Goal: Task Accomplishment & Management: Use online tool/utility

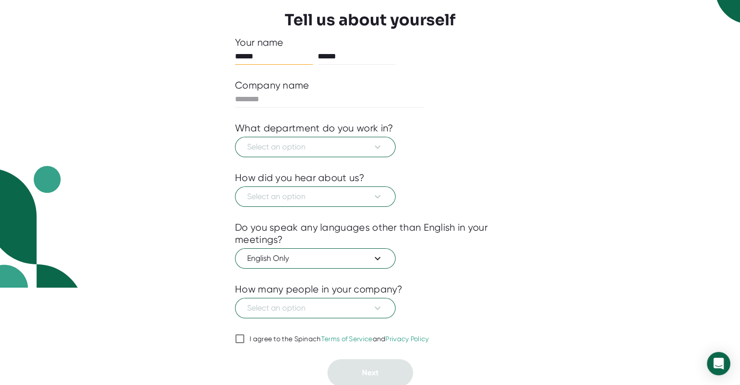
scroll to position [97, 0]
click at [261, 335] on div "I agree to the Spinach Terms of Service and Privacy Policy" at bounding box center [340, 339] width 180 height 9
click at [245, 334] on input "I agree to the Spinach Terms of Service and Privacy Policy" at bounding box center [240, 339] width 10 height 12
checkbox input "true"
click at [368, 149] on span "Select an option" at bounding box center [315, 148] width 136 height 12
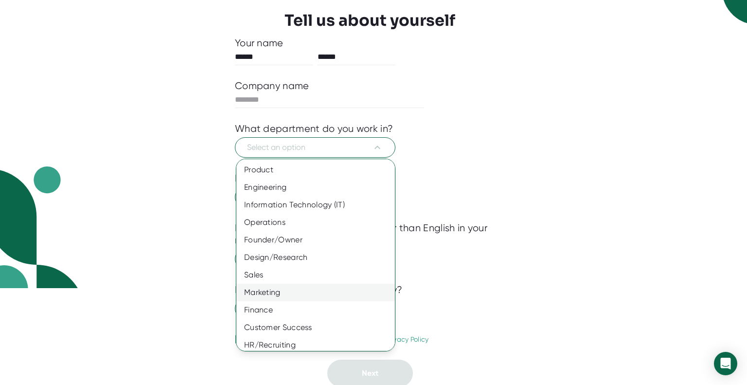
click at [285, 288] on div "Marketing" at bounding box center [319, 293] width 166 height 18
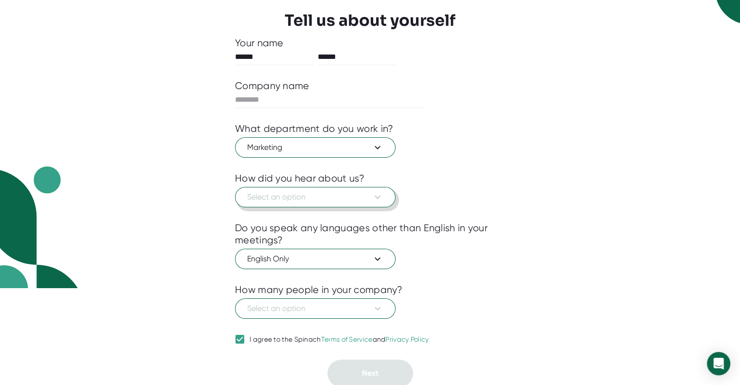
click at [337, 195] on span "Select an option" at bounding box center [315, 197] width 136 height 12
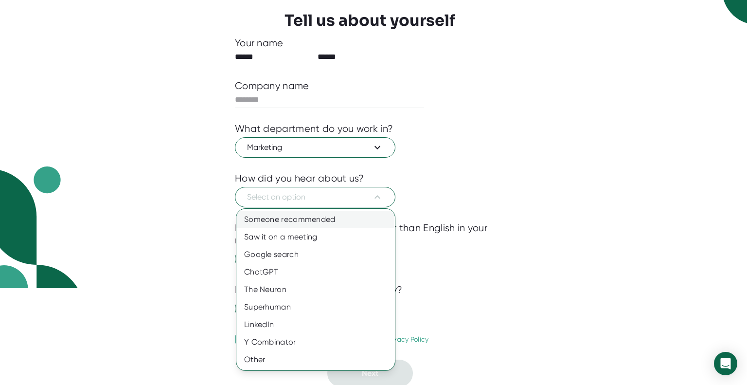
click at [307, 224] on div "Someone recommended" at bounding box center [315, 220] width 159 height 18
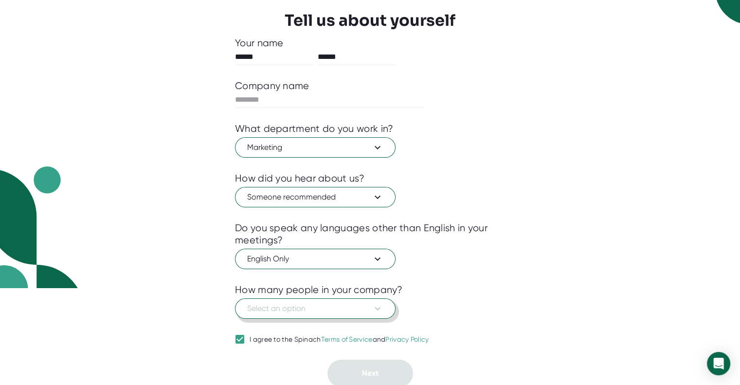
click at [291, 303] on span "Select an option" at bounding box center [315, 309] width 136 height 12
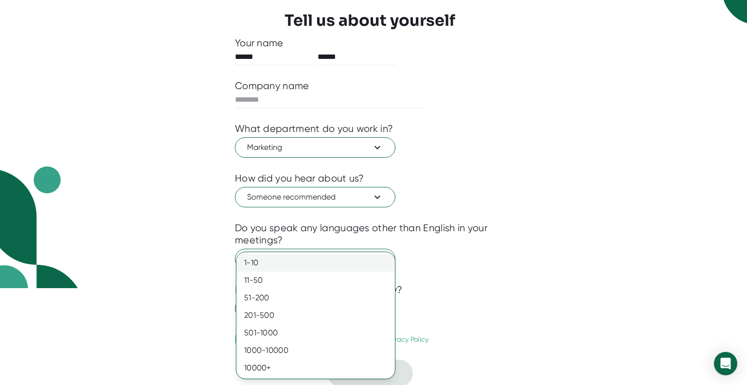
click at [300, 261] on div "1-10" at bounding box center [315, 263] width 159 height 18
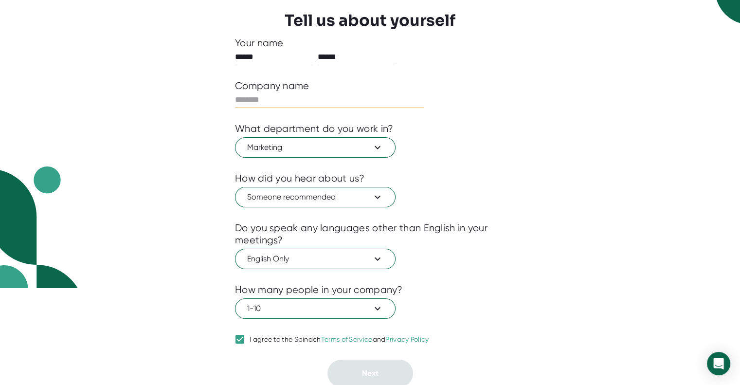
click at [296, 101] on input "text" at bounding box center [329, 100] width 189 height 16
type input "**********"
click at [346, 363] on button "Next" at bounding box center [370, 373] width 86 height 27
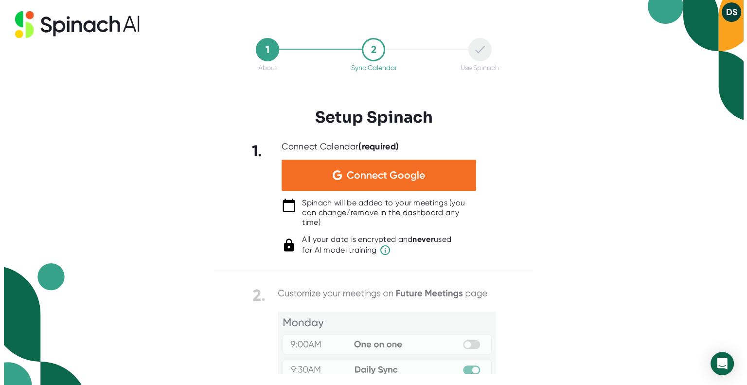
scroll to position [0, 0]
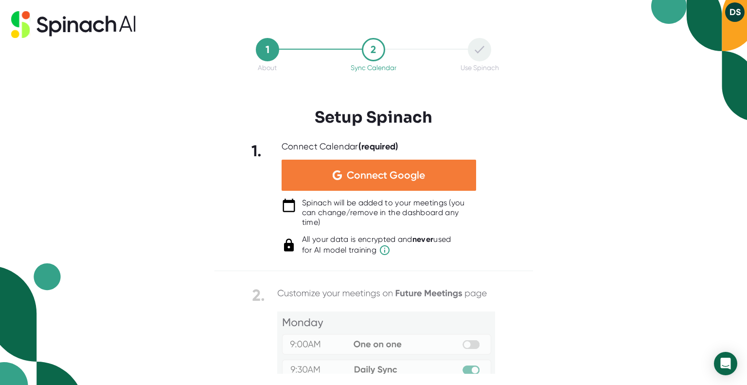
click at [337, 172] on img at bounding box center [337, 175] width 9 height 10
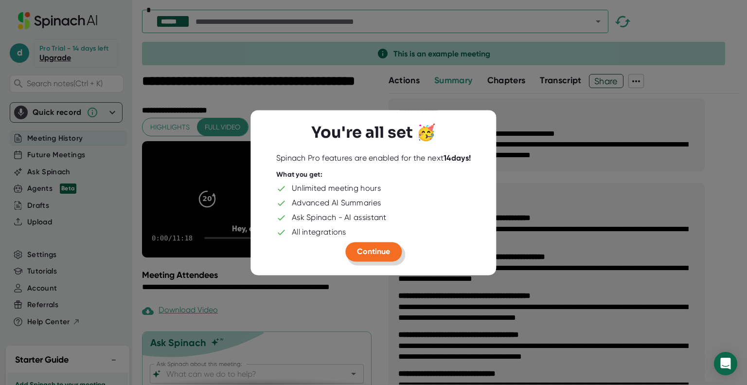
click at [354, 245] on button "Continue" at bounding box center [373, 251] width 56 height 19
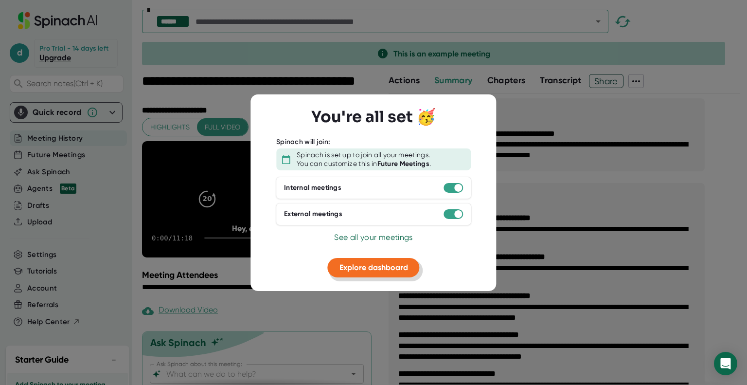
click at [362, 265] on span "Explore dashboard" at bounding box center [374, 267] width 69 height 9
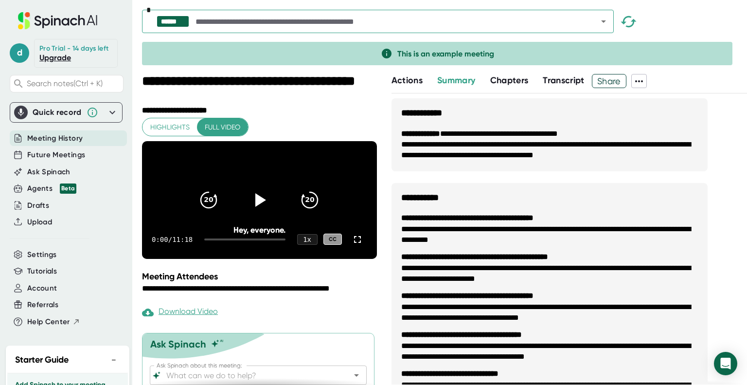
click at [436, 204] on ul "**********" at bounding box center [550, 307] width 316 height 208
click at [107, 114] on icon at bounding box center [113, 113] width 12 height 12
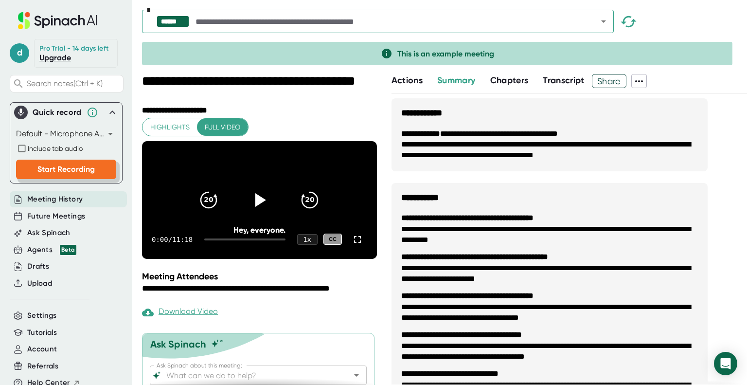
click at [51, 162] on button "Start Recording" at bounding box center [66, 169] width 100 height 19
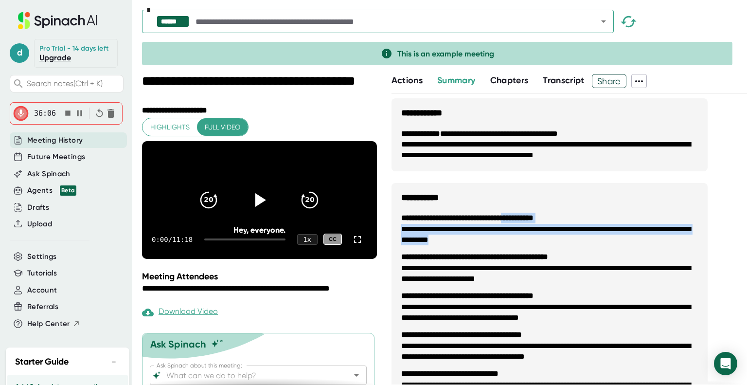
drag, startPoint x: 522, startPoint y: 235, endPoint x: 526, endPoint y: 209, distance: 26.1
click at [526, 209] on ul "**********" at bounding box center [550, 307] width 316 height 208
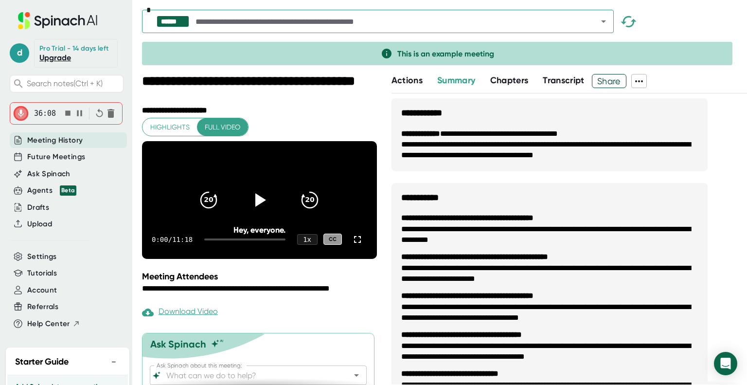
click at [508, 186] on h3 "**********" at bounding box center [550, 193] width 316 height 20
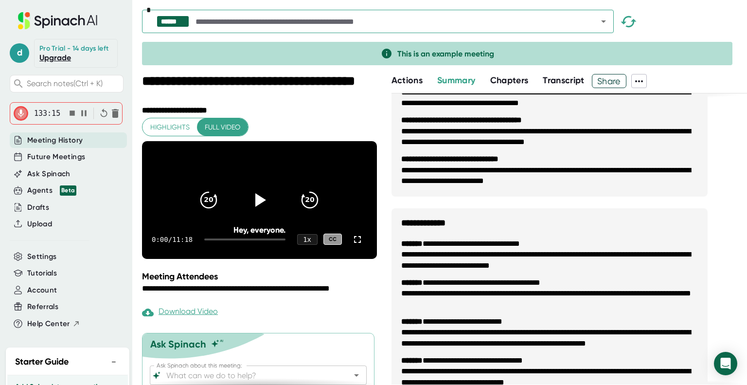
scroll to position [254, 0]
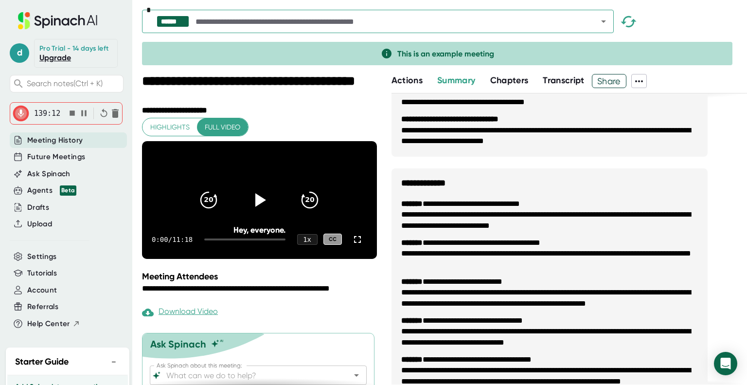
click at [591, 163] on div "**********" at bounding box center [550, 274] width 316 height 861
click at [67, 113] on icon "button" at bounding box center [72, 113] width 10 height 10
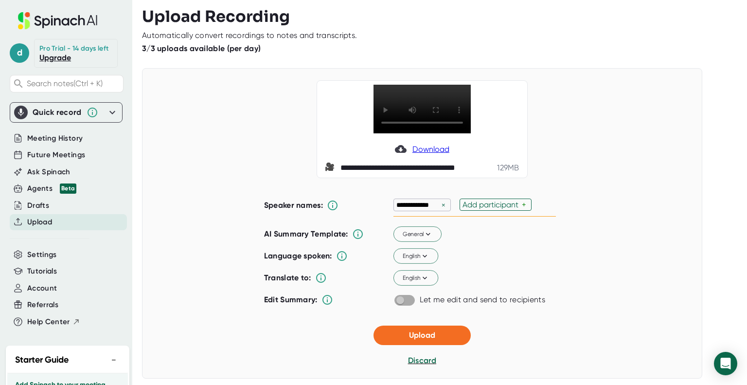
click at [405, 300] on input "checkbox" at bounding box center [400, 300] width 28 height 9
checkbox input "true"
click at [496, 204] on div "Add participant" at bounding box center [492, 204] width 59 height 9
type input "[PERSON_NAME]"
click at [522, 195] on div "**********" at bounding box center [475, 205] width 162 height 23
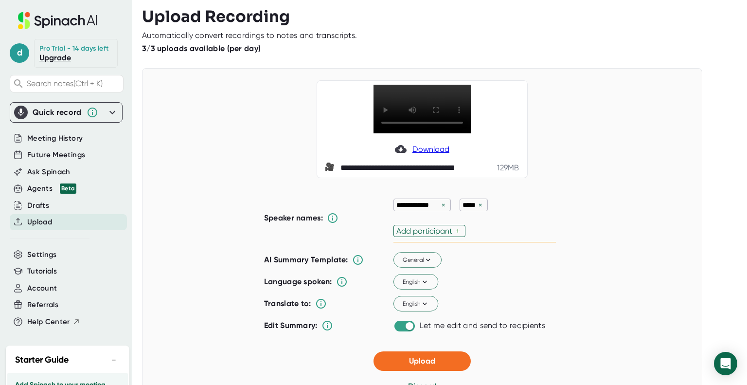
click at [431, 234] on div "Add participant" at bounding box center [425, 230] width 59 height 9
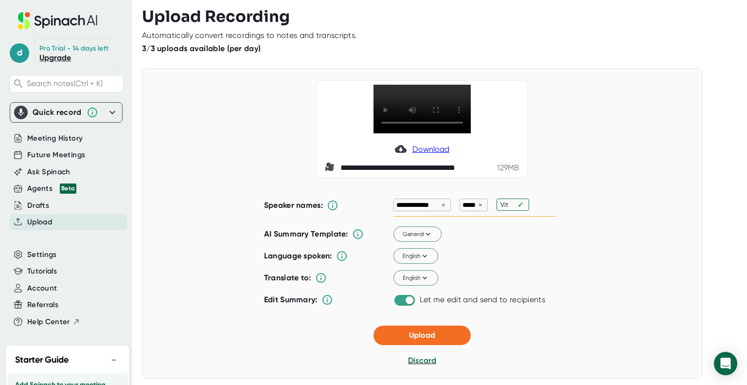
type input "Vita"
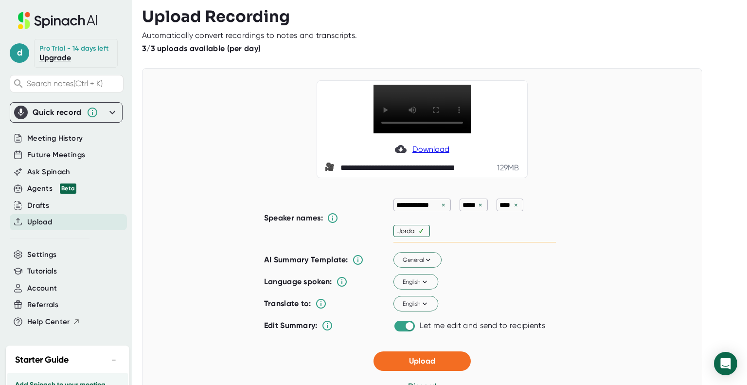
type input "Jordan"
type input "Beata"
type input "[PERSON_NAME]"
click at [631, 250] on div "**********" at bounding box center [422, 236] width 560 height 337
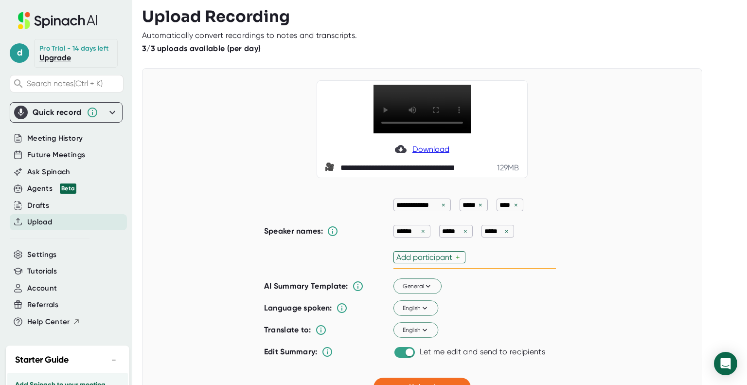
scroll to position [123, 0]
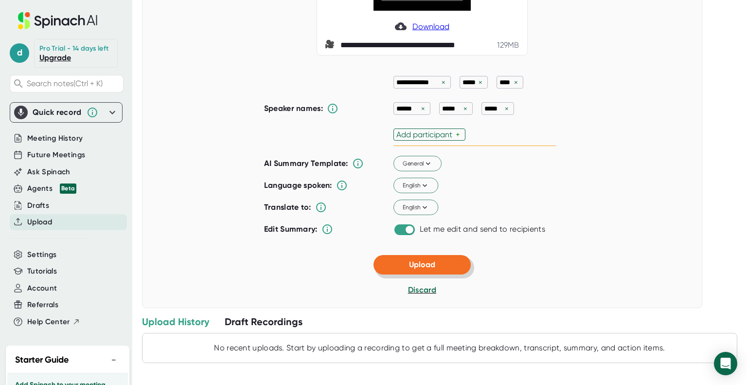
click at [443, 266] on button "Upload" at bounding box center [422, 264] width 97 height 19
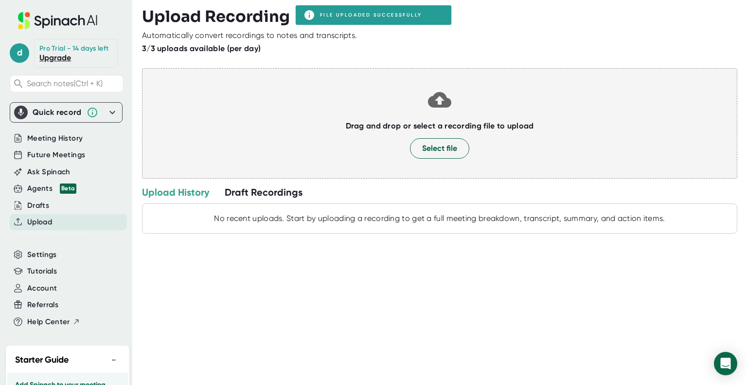
scroll to position [0, 0]
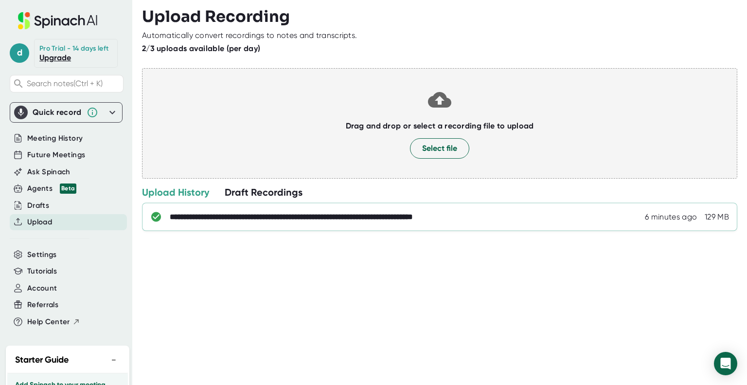
click at [295, 216] on div "**********" at bounding box center [335, 217] width 331 height 10
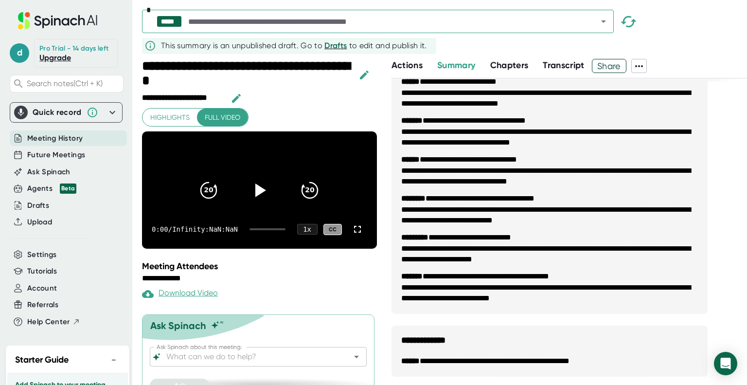
scroll to position [1700, 0]
